Goal: Task Accomplishment & Management: Use online tool/utility

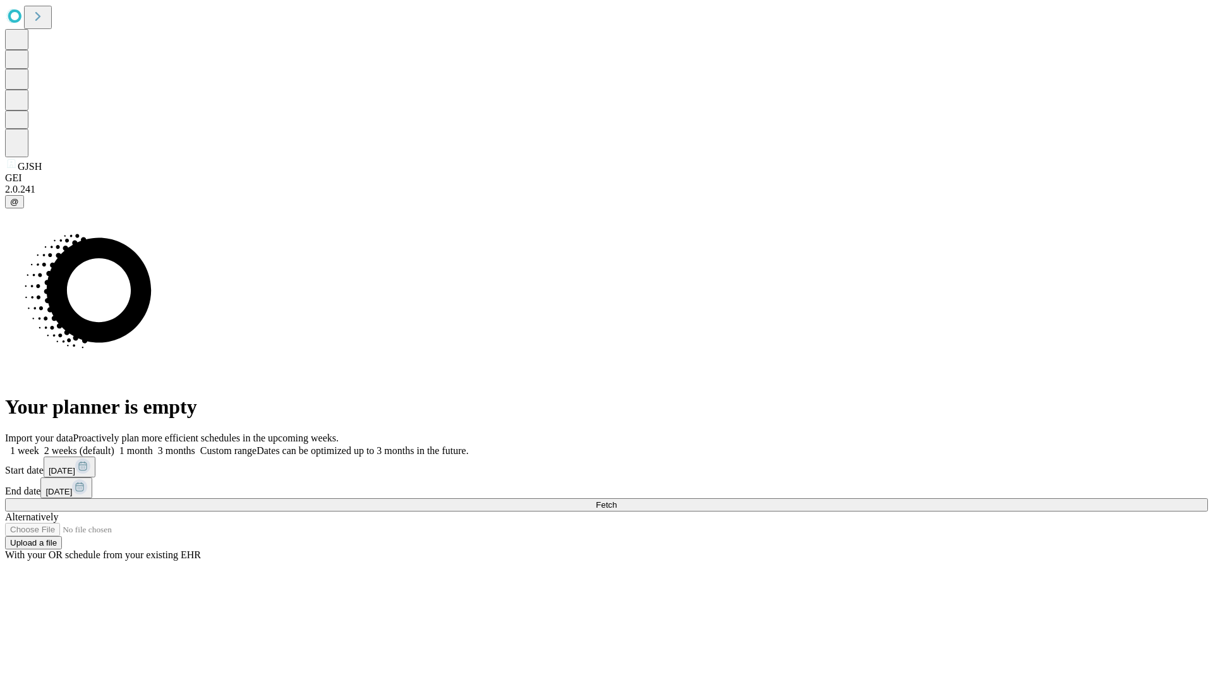
click at [617, 500] on span "Fetch" at bounding box center [606, 504] width 21 height 9
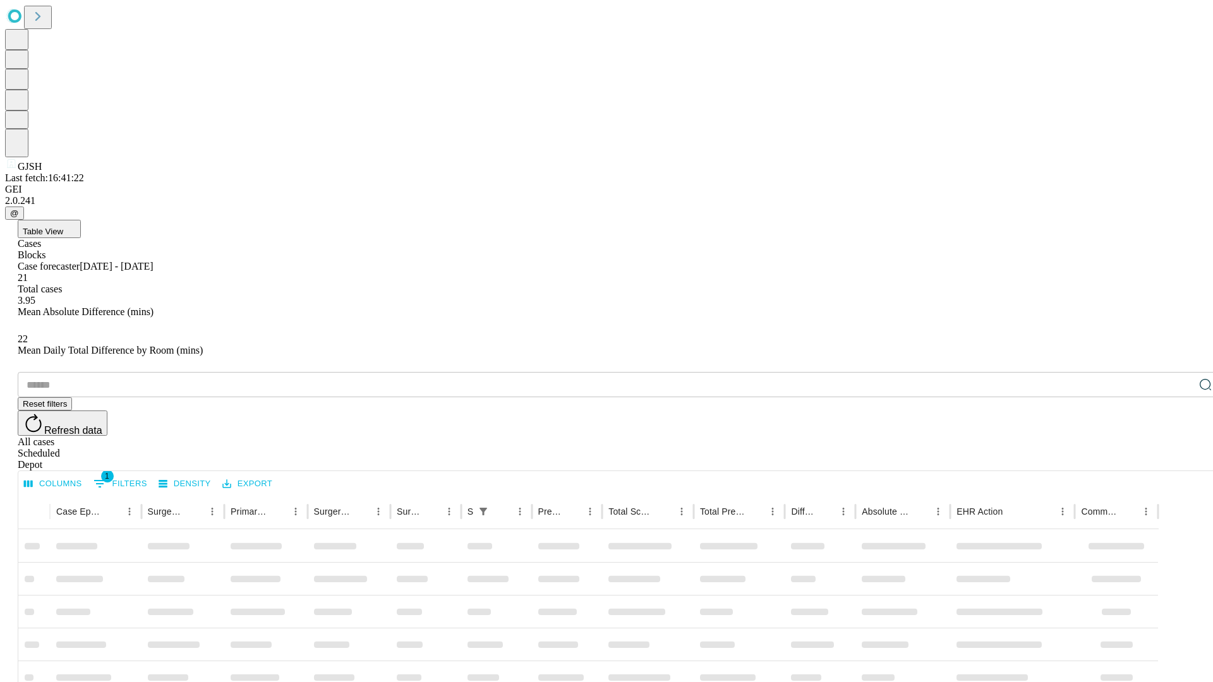
click at [1180, 459] on div "Depot" at bounding box center [619, 464] width 1203 height 11
